Goal: Information Seeking & Learning: Learn about a topic

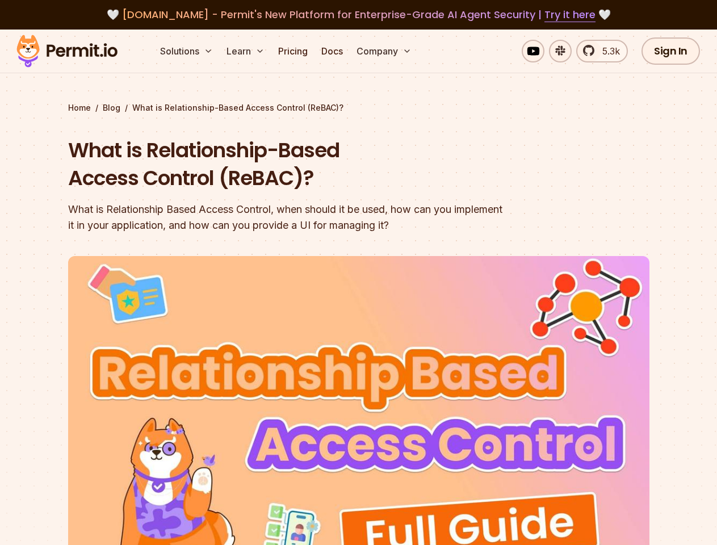
click at [358, 272] on img at bounding box center [358, 419] width 581 height 327
click at [187, 51] on button "Solutions" at bounding box center [187, 51] width 62 height 23
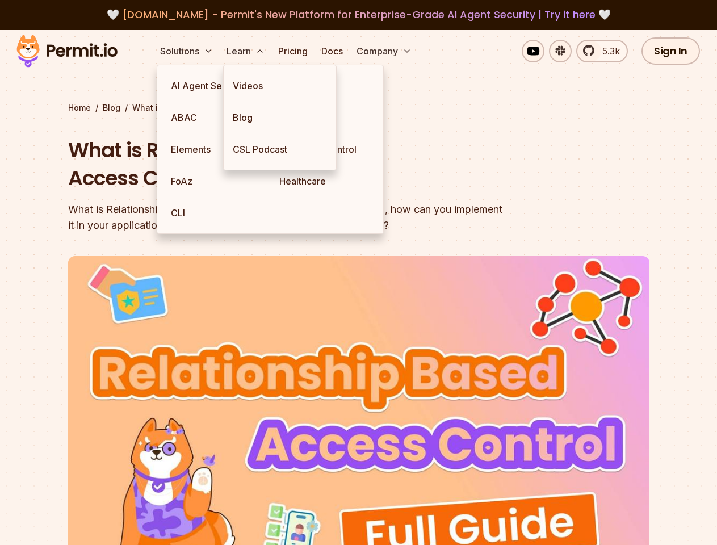
click at [246, 51] on button "Learn" at bounding box center [245, 51] width 47 height 23
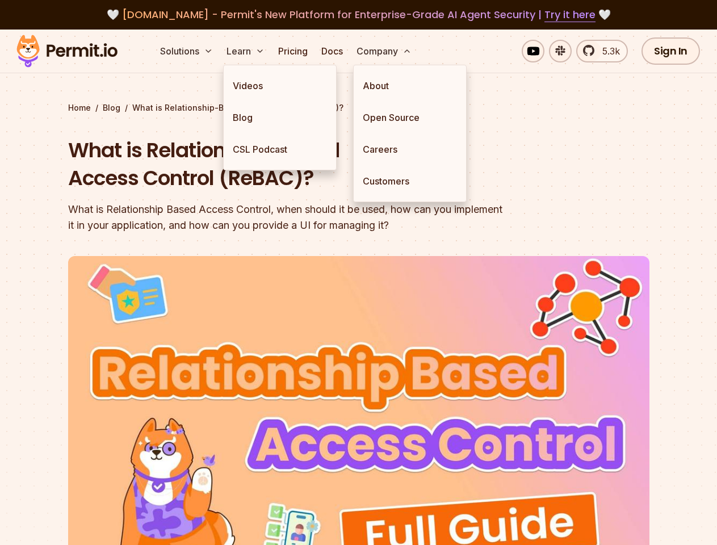
click at [385, 51] on button "Company" at bounding box center [384, 51] width 64 height 23
